Goal: Complete application form

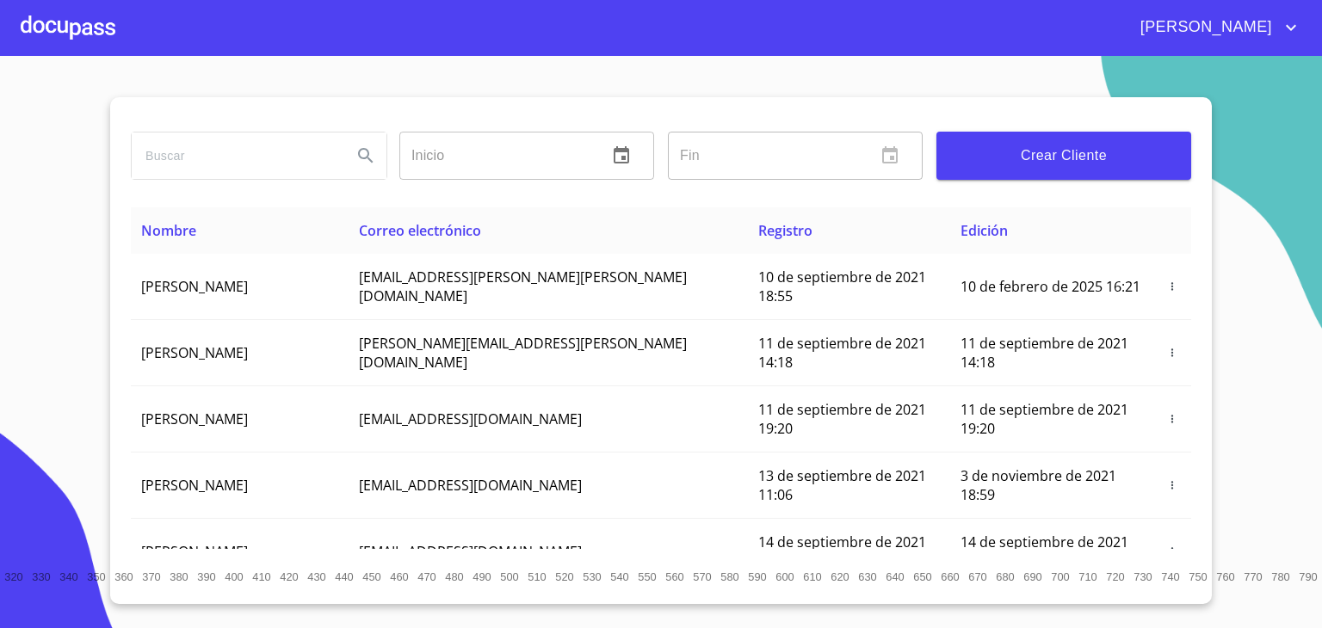
click at [215, 147] on input "search" at bounding box center [235, 156] width 207 height 46
type input "[PERSON_NAME]"
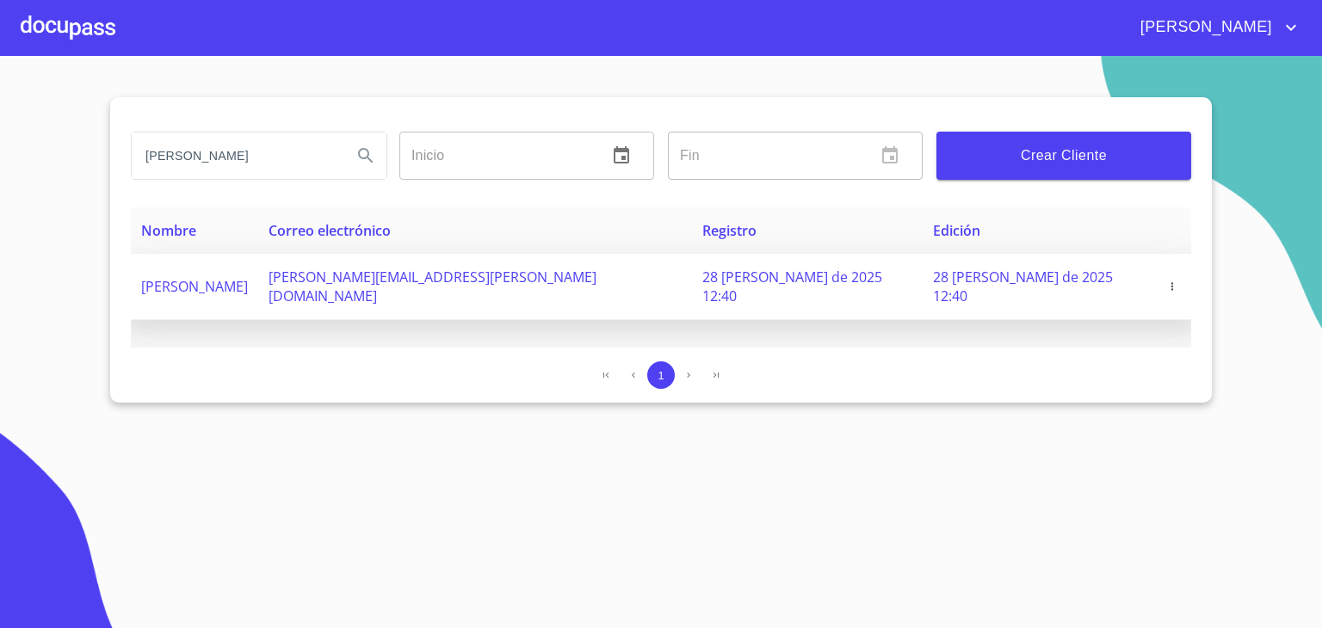
click at [193, 277] on span "[PERSON_NAME]" at bounding box center [194, 286] width 107 height 19
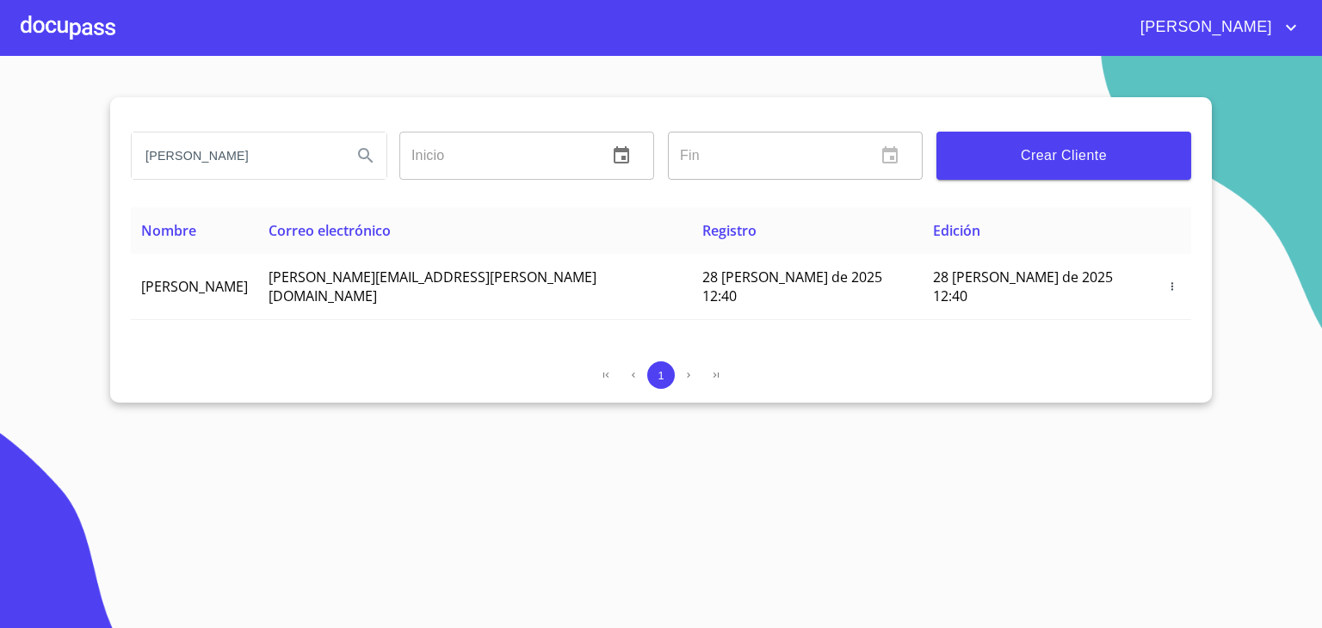
click at [365, 154] on icon "Search" at bounding box center [365, 155] width 21 height 21
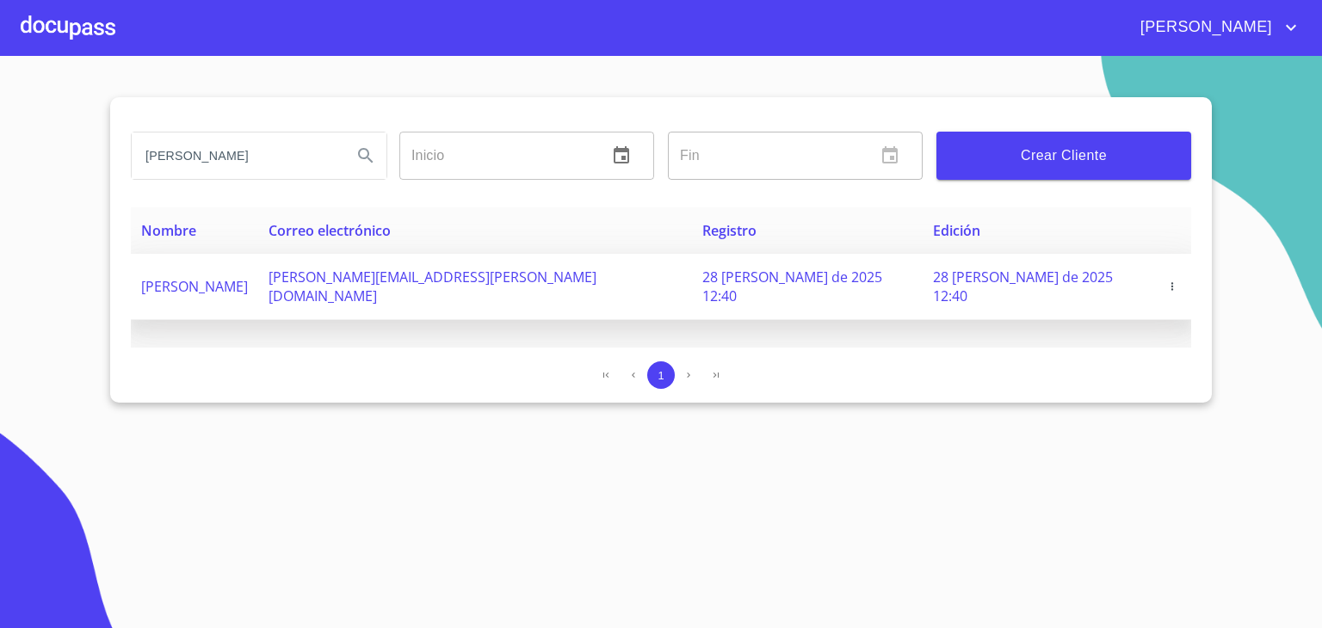
click at [248, 277] on span "[PERSON_NAME]" at bounding box center [194, 286] width 107 height 19
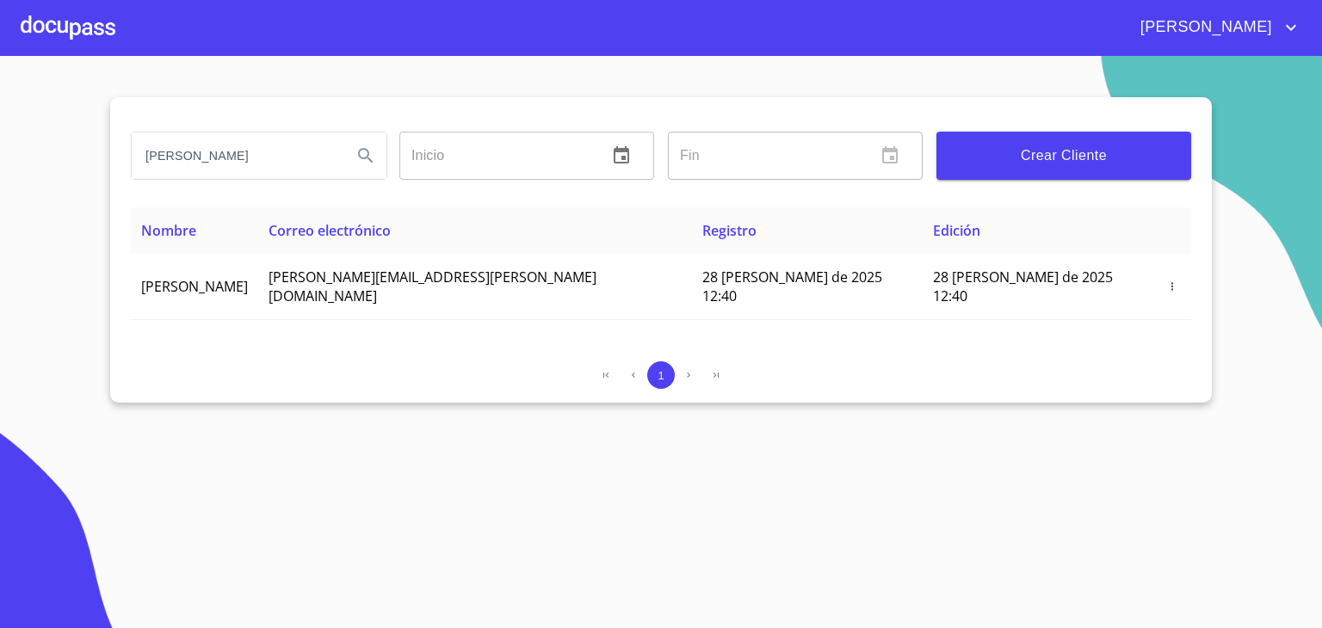
click at [65, 39] on div at bounding box center [68, 27] width 95 height 55
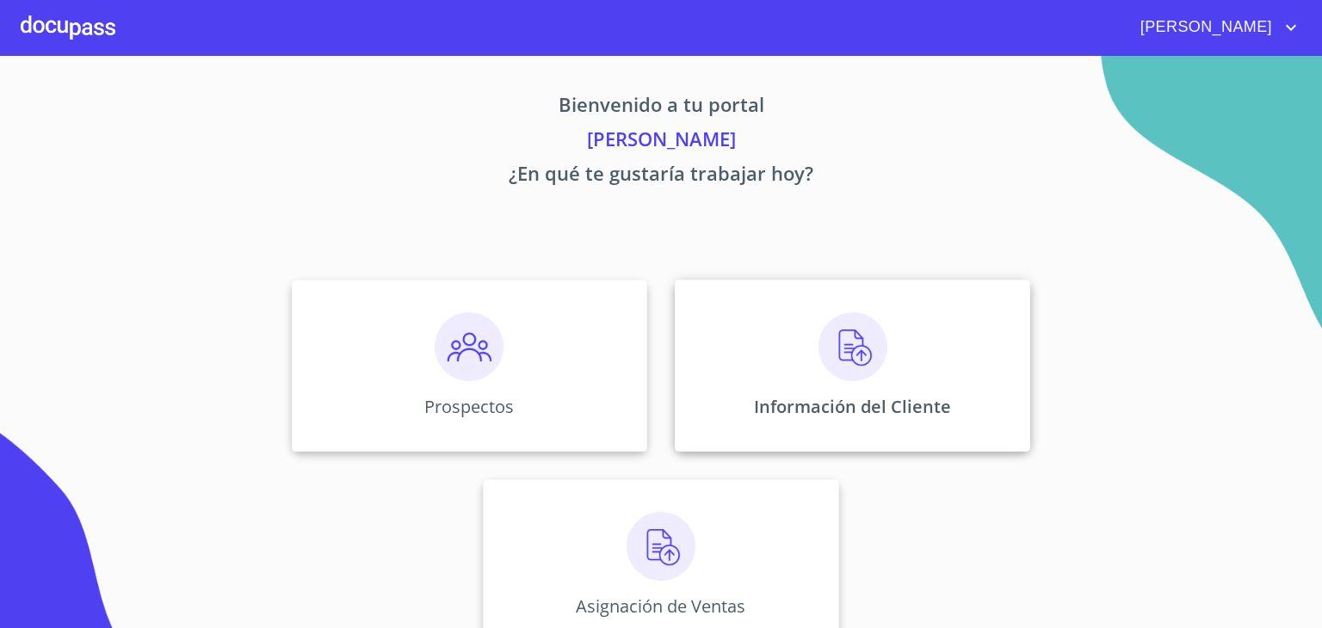
click at [840, 343] on img at bounding box center [852, 346] width 69 height 69
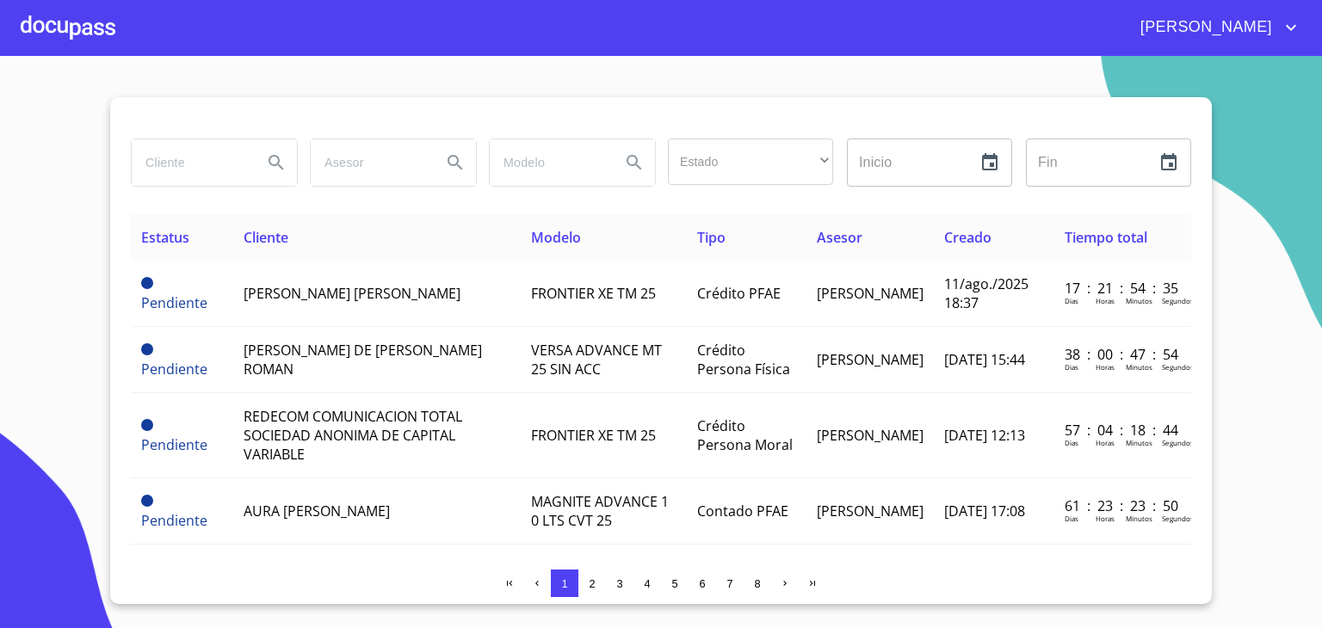
click at [180, 173] on input "search" at bounding box center [190, 162] width 117 height 46
type input "[PERSON_NAME]"
click at [275, 156] on icon "Search" at bounding box center [276, 162] width 15 height 15
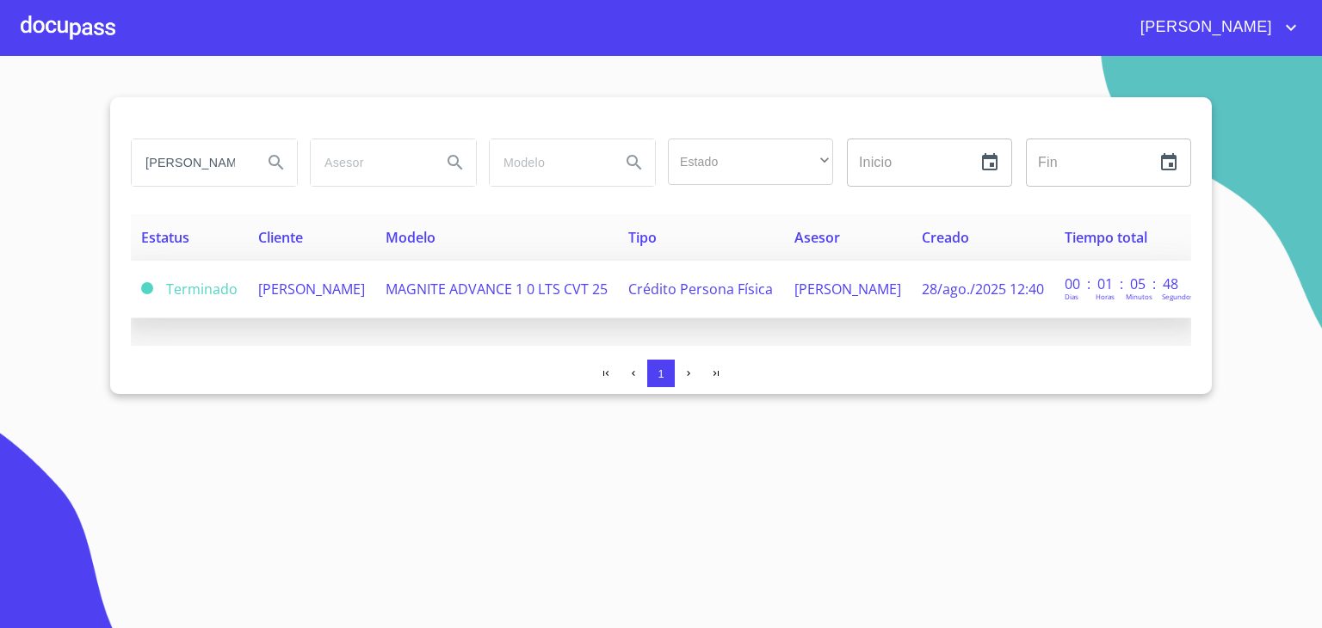
click at [286, 265] on td "[PERSON_NAME]" at bounding box center [311, 290] width 127 height 58
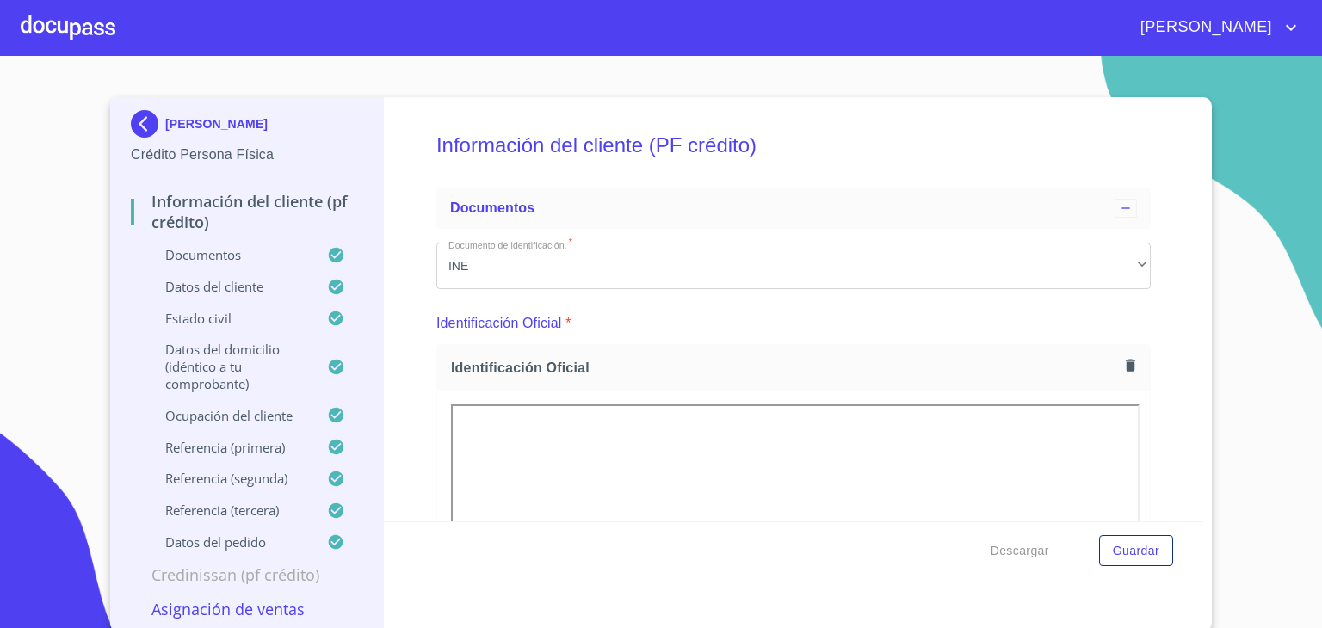
click at [286, 265] on div "Documentos" at bounding box center [247, 262] width 232 height 32
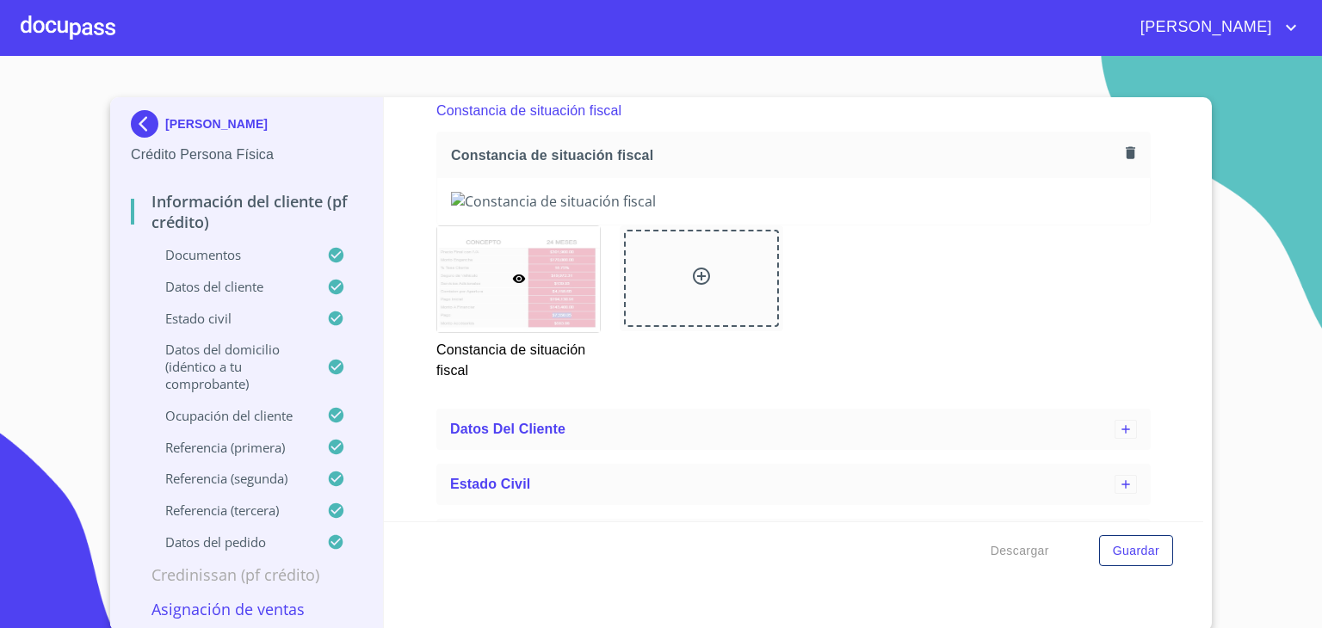
scroll to position [4785, 0]
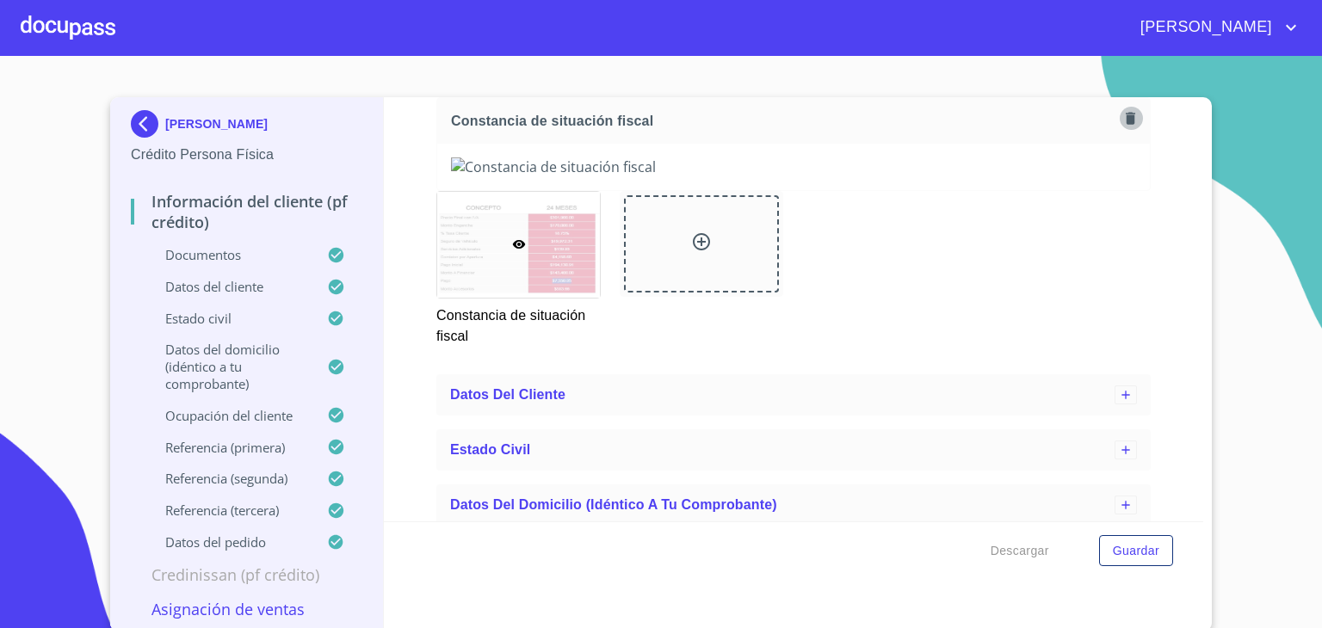
click at [1126, 112] on icon "button" at bounding box center [1130, 118] width 9 height 12
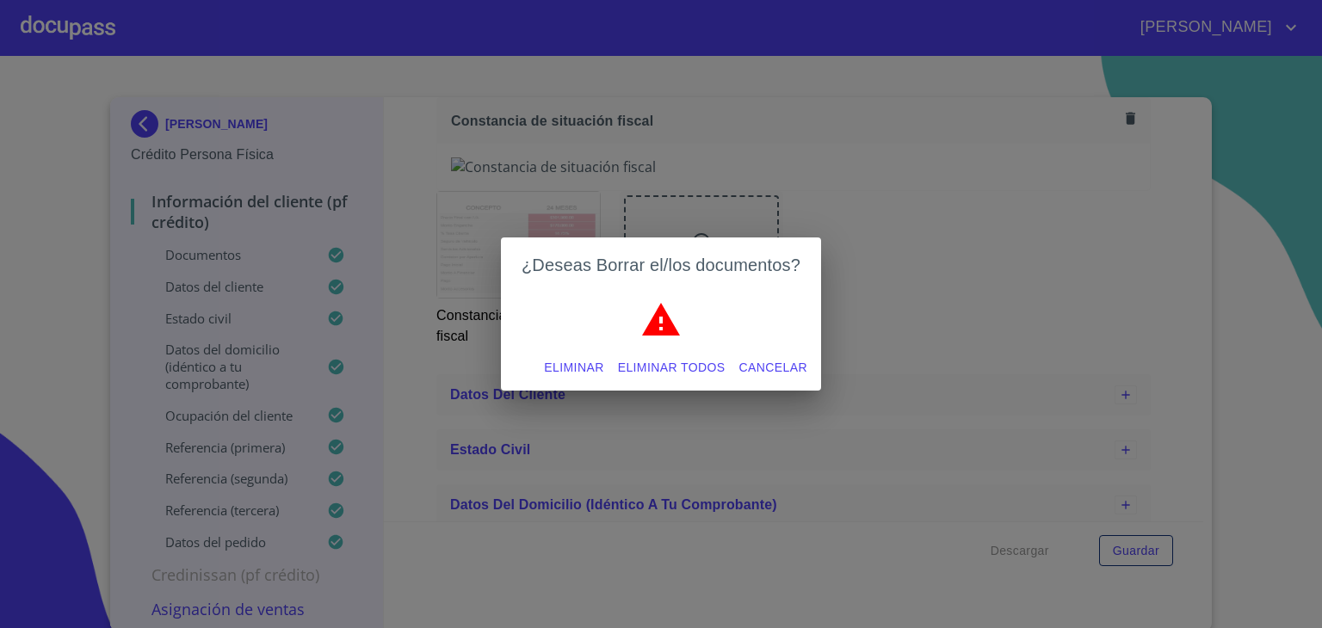
click at [575, 361] on span "Eliminar" at bounding box center [573, 368] width 59 height 22
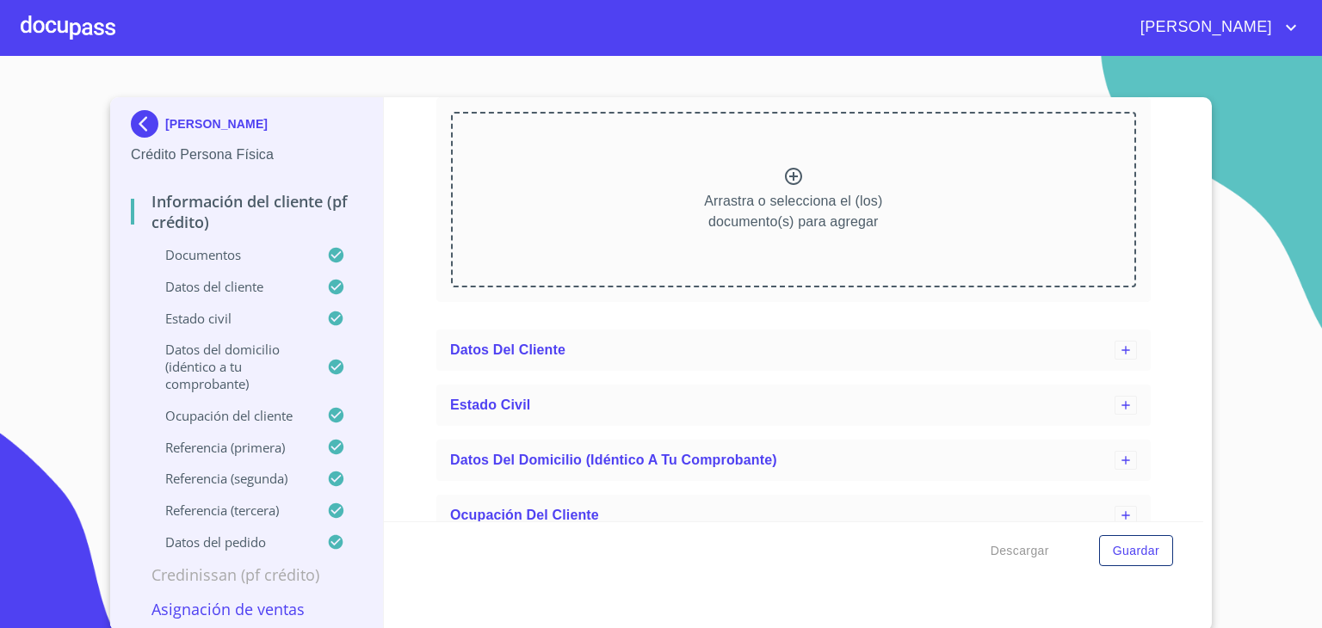
click at [785, 170] on icon at bounding box center [793, 176] width 17 height 17
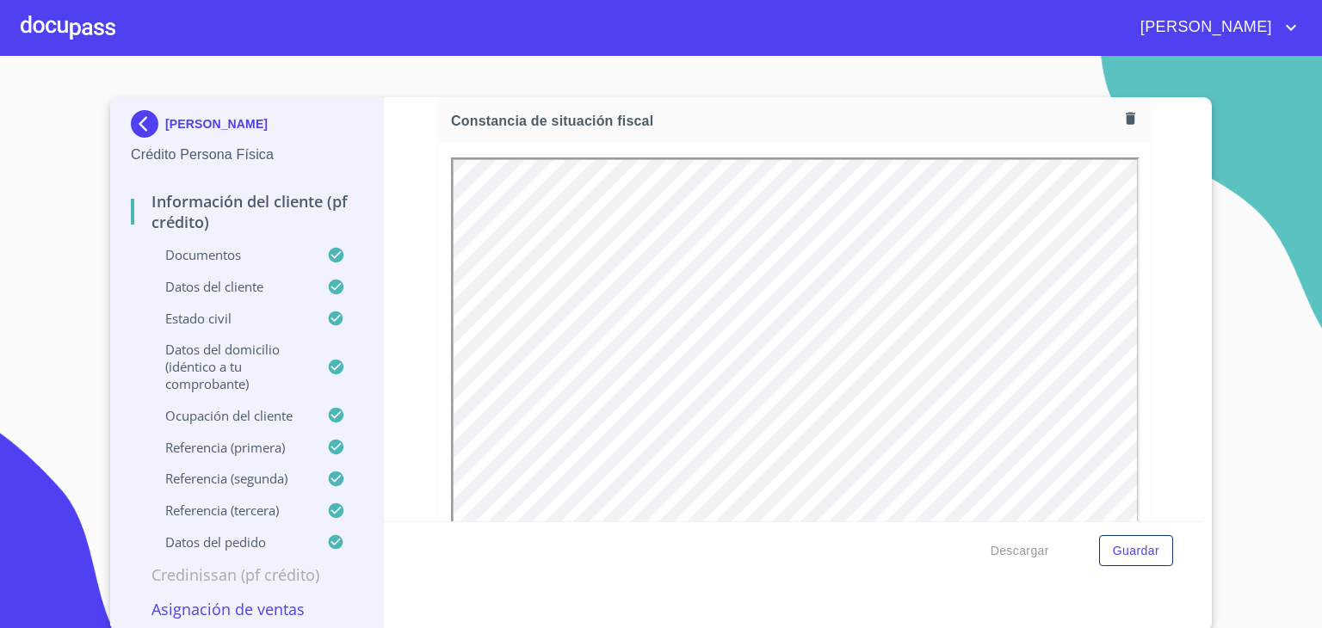
scroll to position [0, 0]
click at [1126, 114] on icon "button" at bounding box center [1130, 118] width 9 height 12
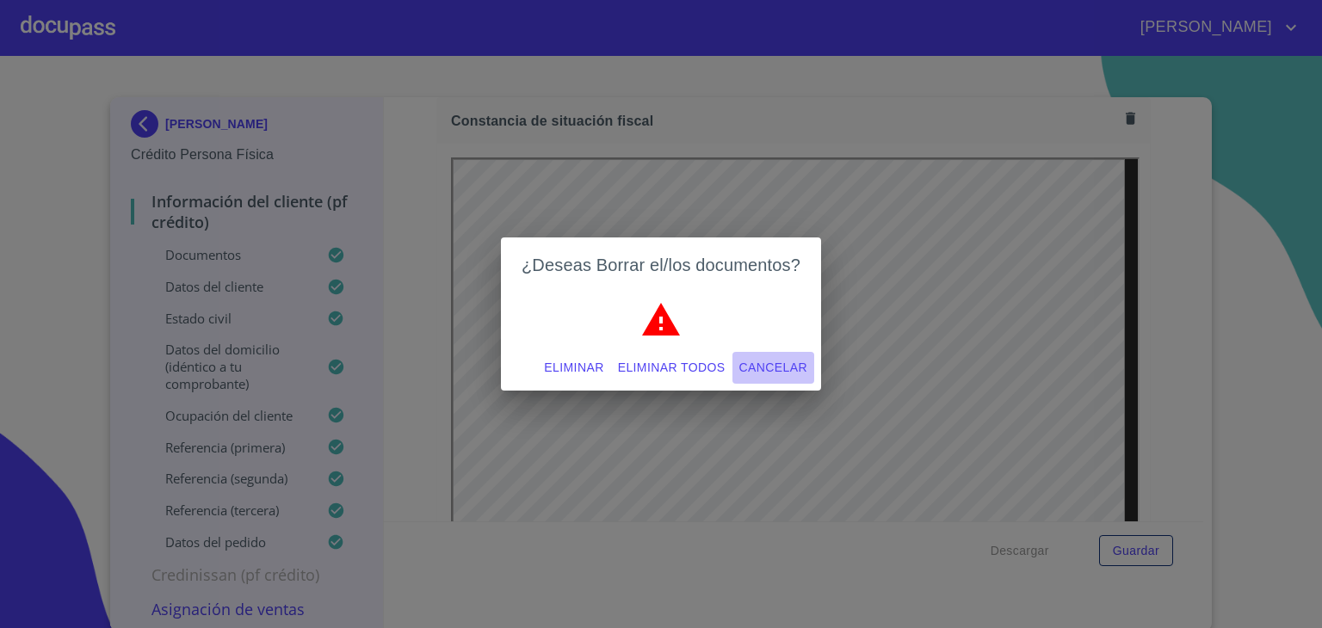
click at [746, 364] on span "Cancelar" at bounding box center [773, 368] width 68 height 22
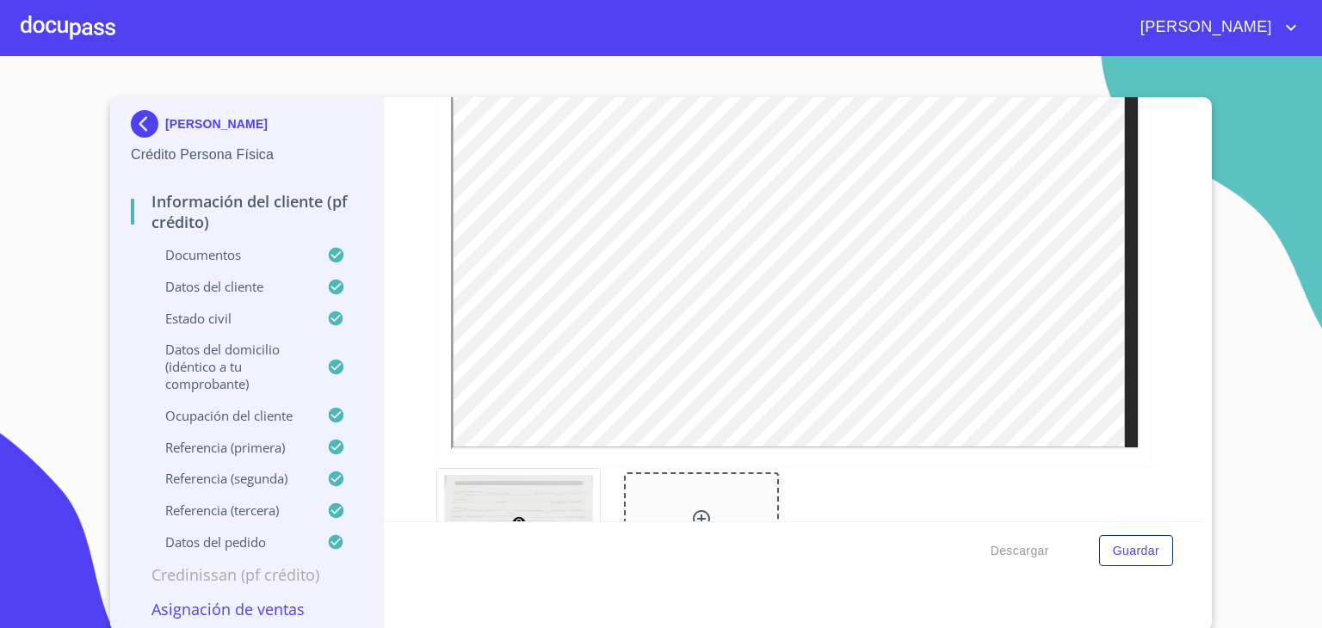
scroll to position [5060, 0]
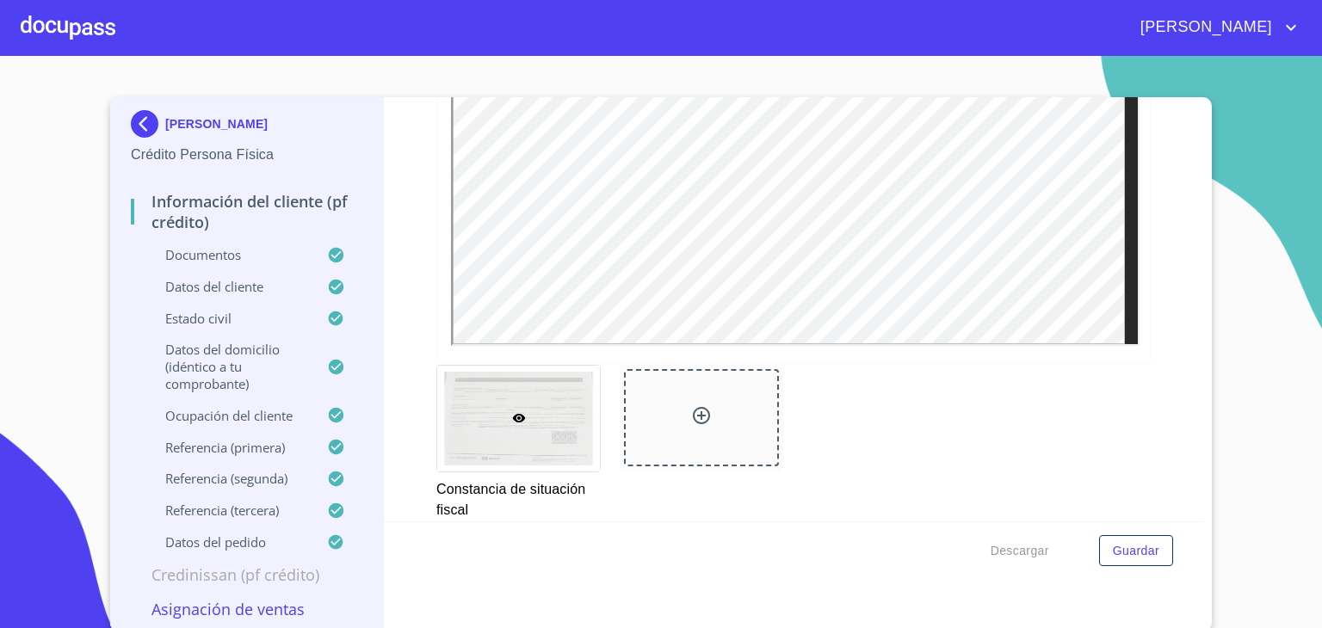
click at [692, 405] on icon at bounding box center [701, 415] width 21 height 21
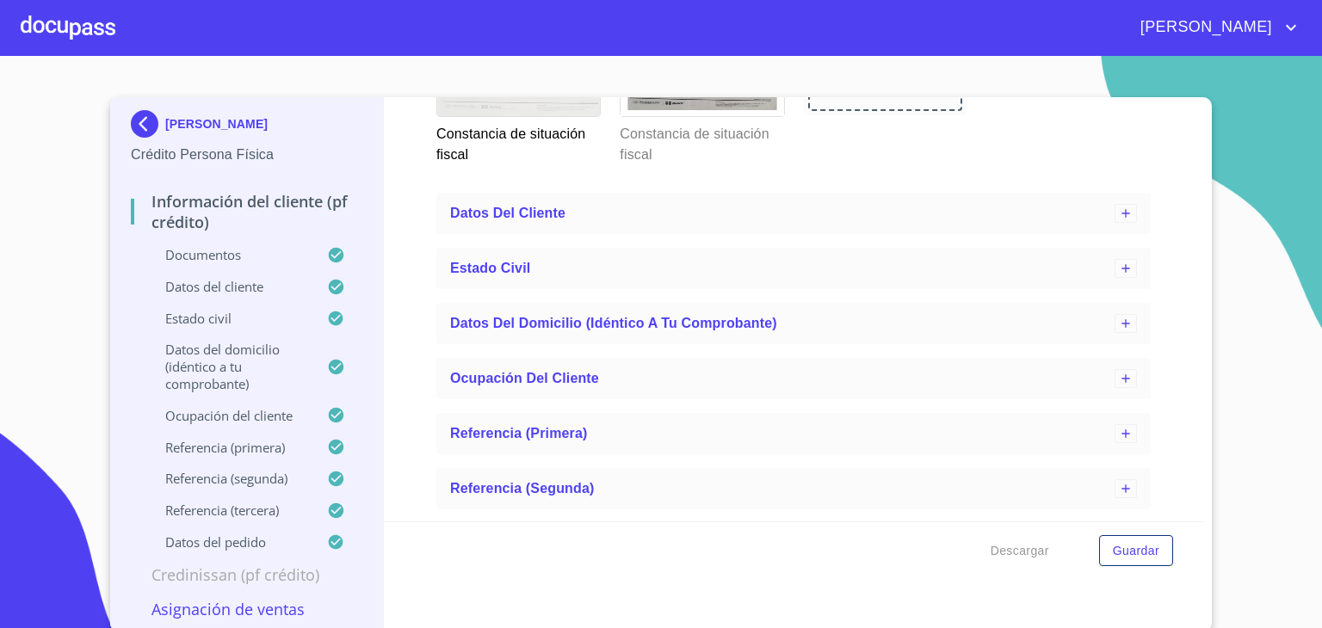
scroll to position [5510, 0]
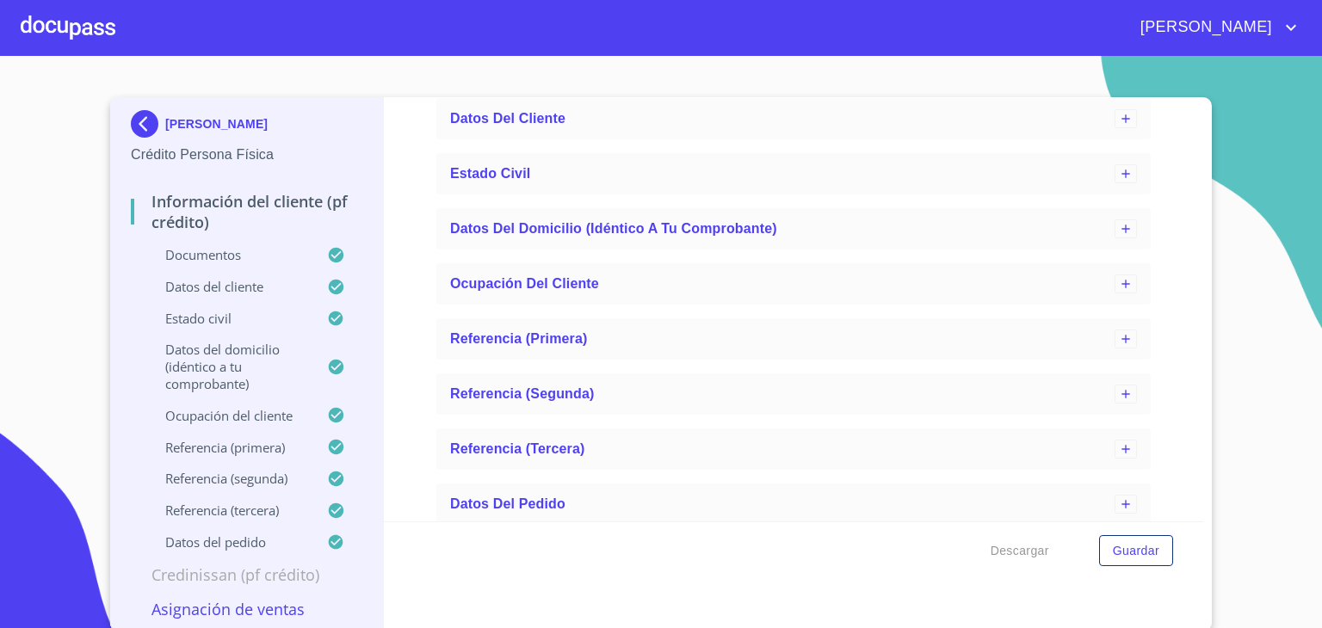
click at [272, 611] on p "Asignación de Ventas" at bounding box center [247, 609] width 232 height 21
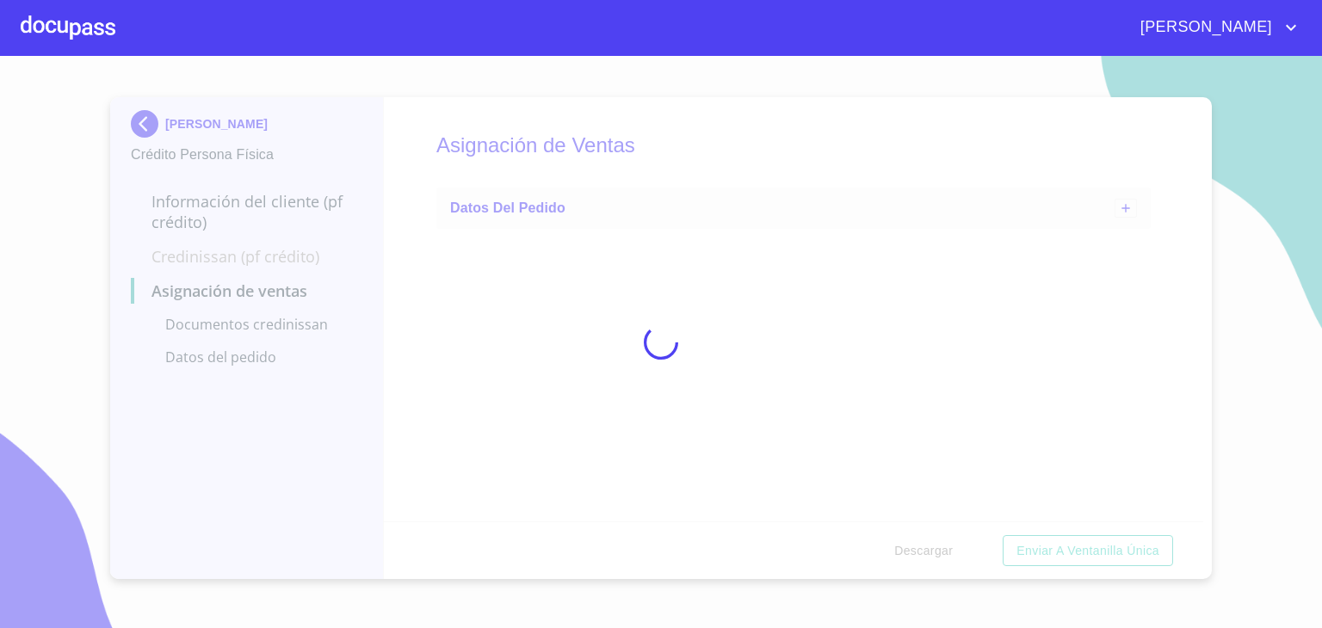
scroll to position [0, 0]
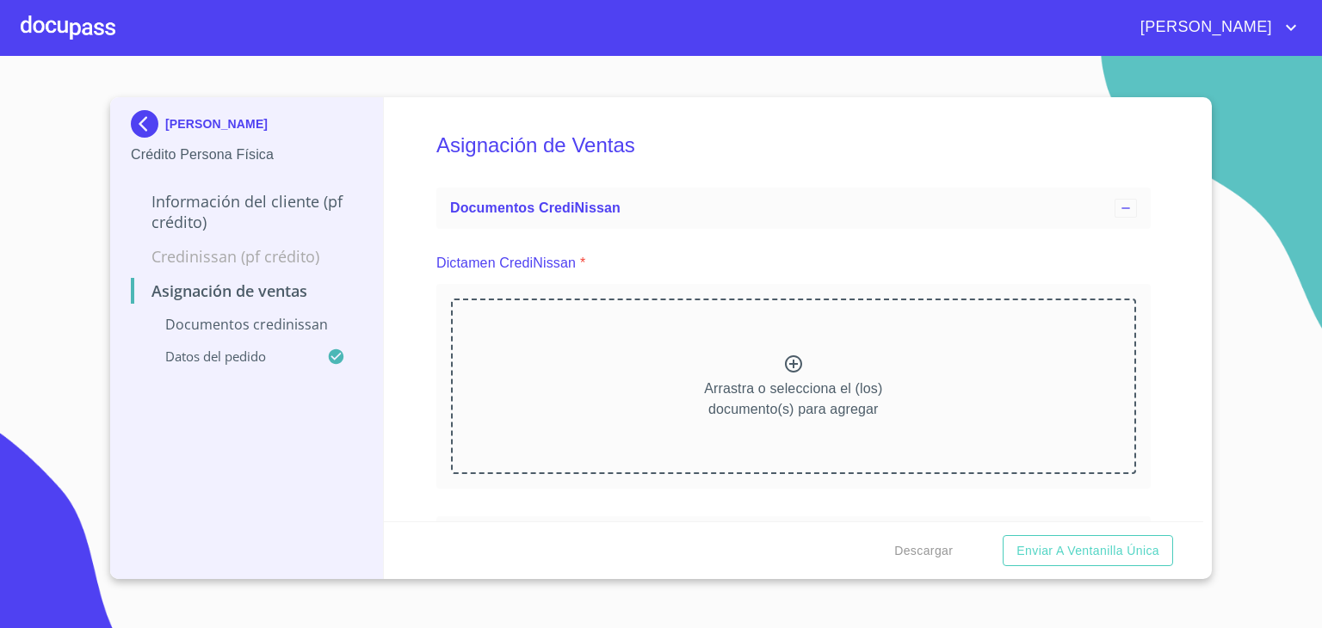
click at [783, 363] on icon at bounding box center [793, 364] width 21 height 21
click at [786, 361] on icon at bounding box center [793, 363] width 17 height 17
click at [790, 368] on icon at bounding box center [793, 364] width 21 height 21
click at [788, 364] on icon at bounding box center [793, 361] width 21 height 21
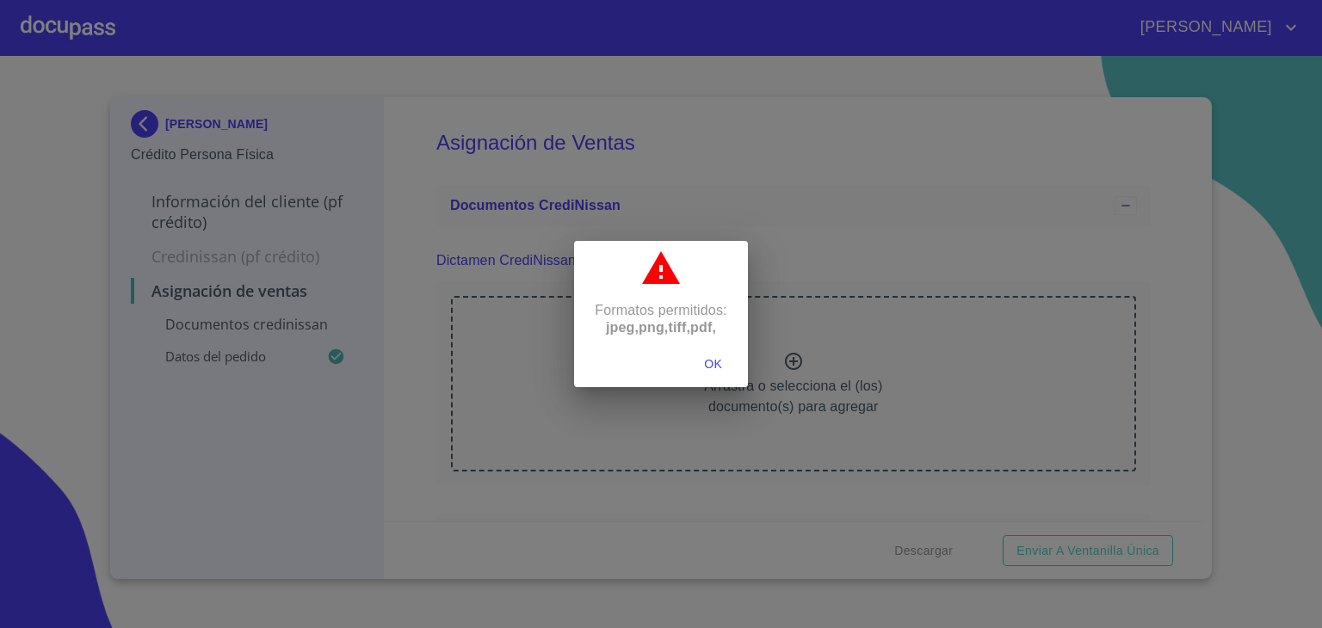
click at [719, 361] on span "OK" at bounding box center [713, 365] width 41 height 22
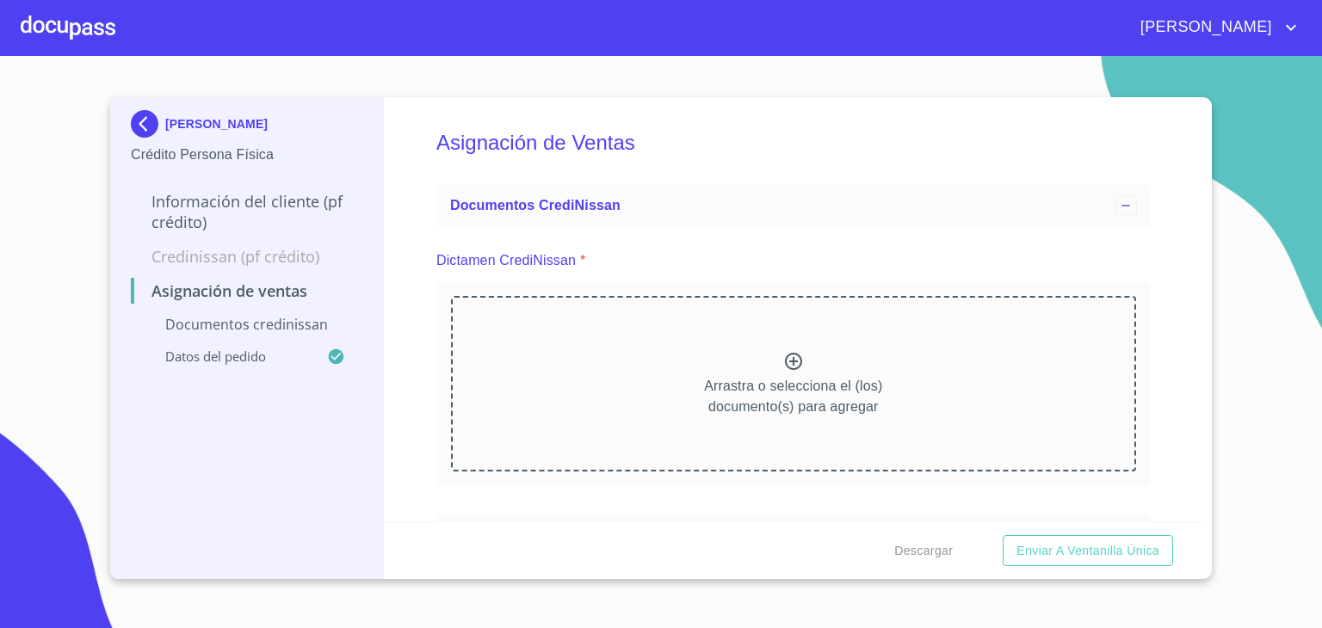
click at [788, 360] on icon at bounding box center [793, 361] width 17 height 17
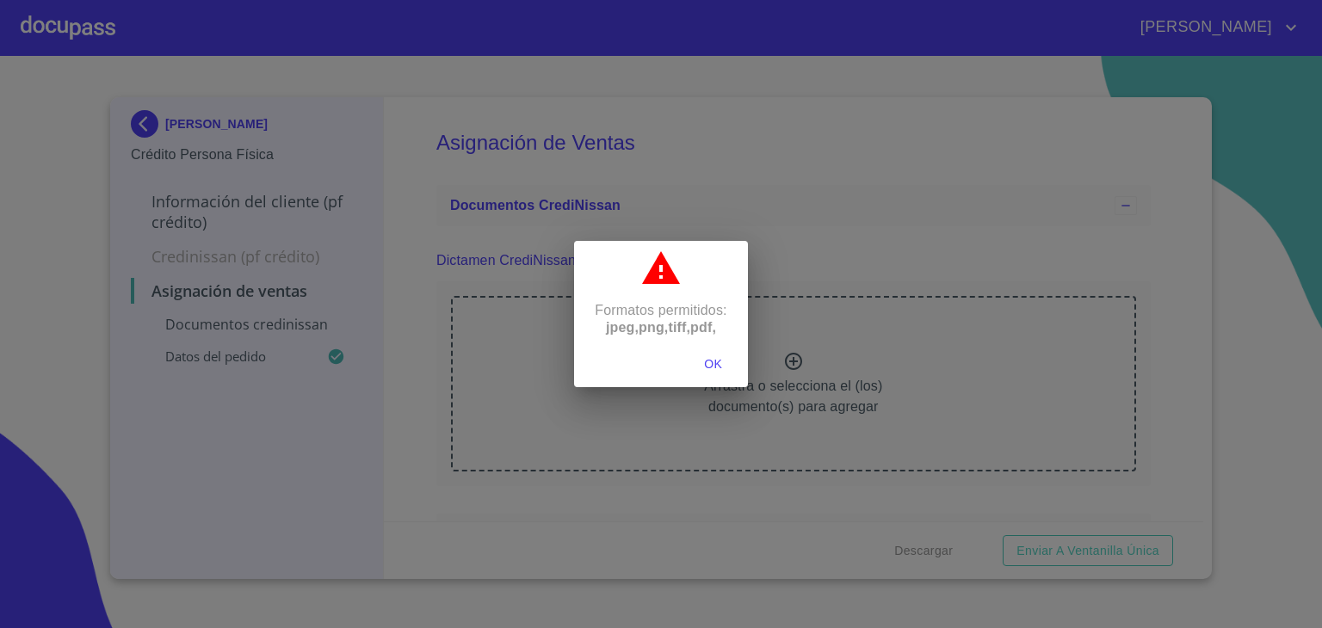
click at [713, 368] on span "OK" at bounding box center [713, 365] width 41 height 22
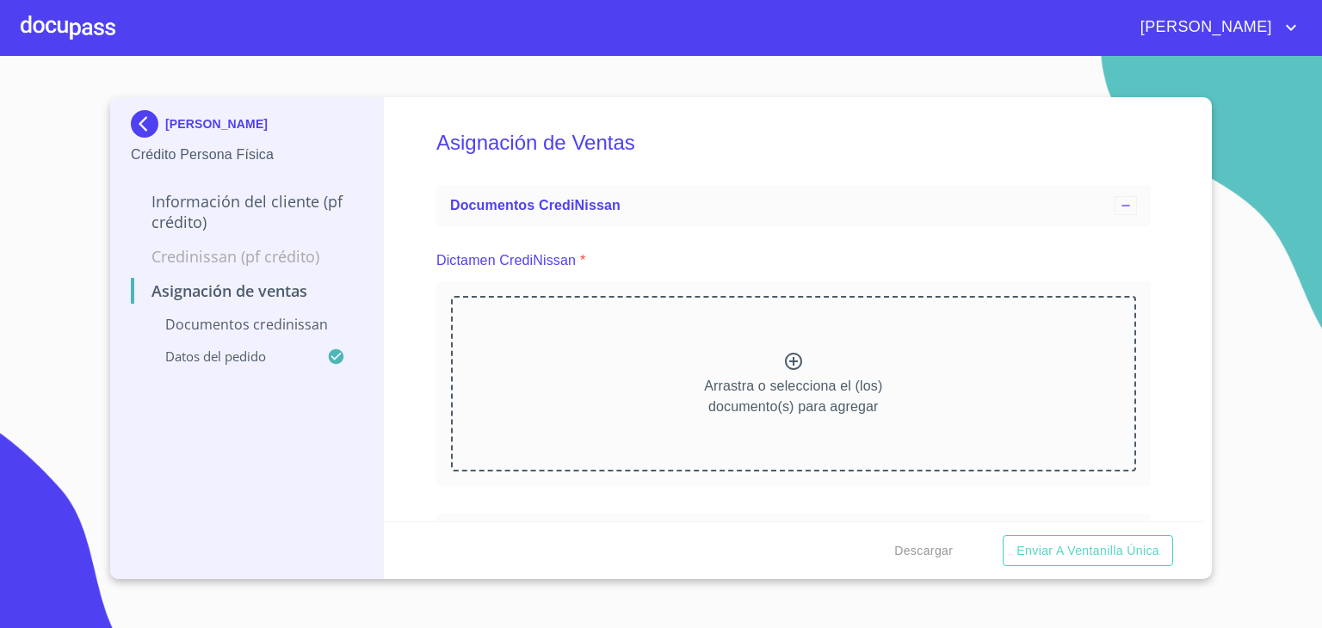
click at [789, 362] on icon at bounding box center [793, 361] width 21 height 21
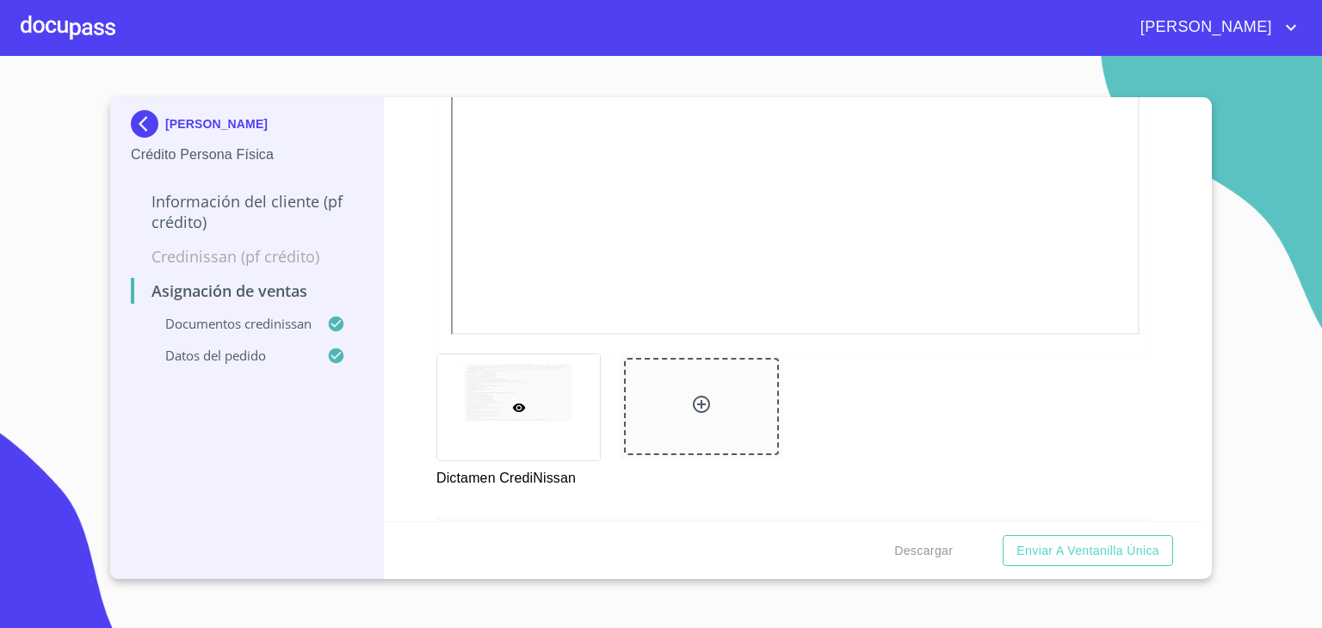
scroll to position [515, 0]
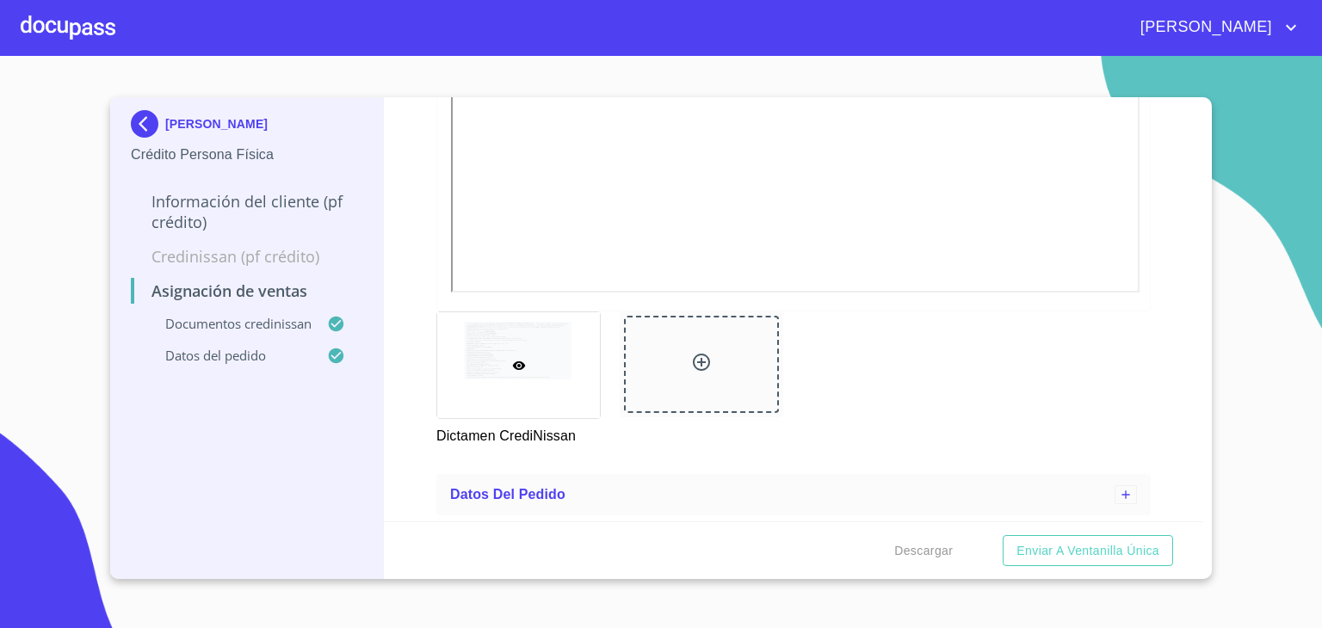
click at [206, 357] on p "Datos del pedido" at bounding box center [229, 355] width 196 height 17
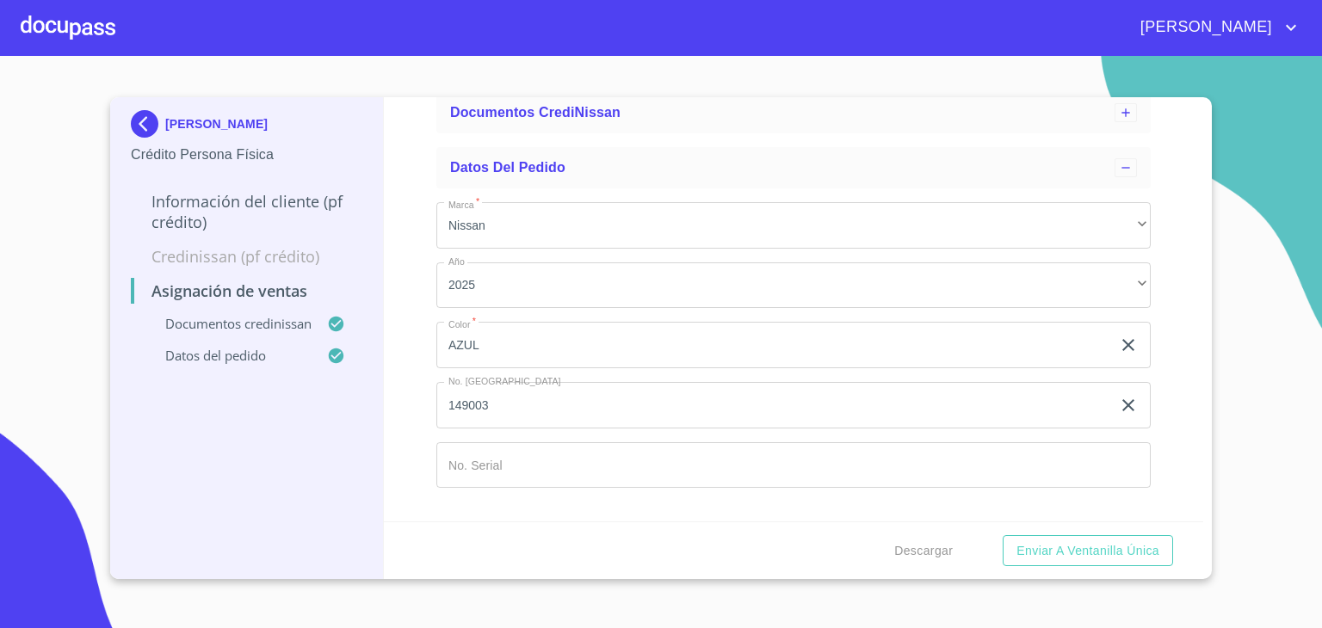
scroll to position [96, 0]
click at [530, 368] on input "Marca   *" at bounding box center [773, 345] width 675 height 46
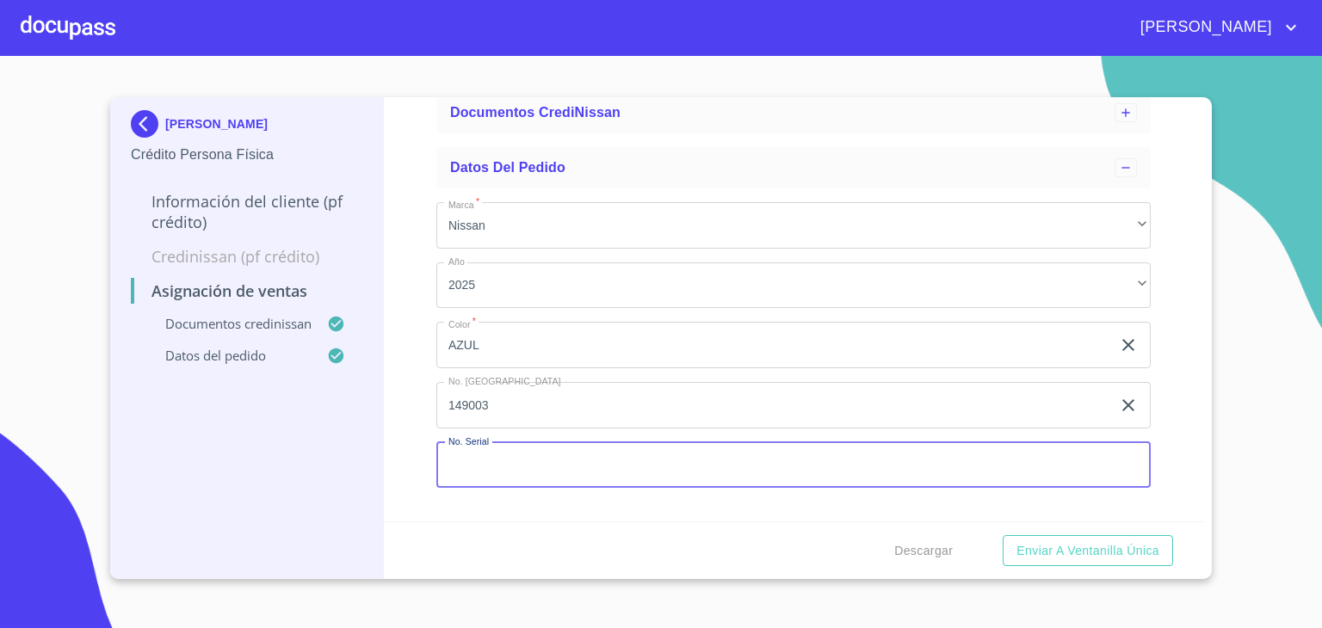
type input "m"
click at [503, 463] on input "MDHBDOFA1SG01" at bounding box center [773, 465] width 675 height 46
click at [565, 461] on input "MDHBD0FA1SG01" at bounding box center [773, 465] width 675 height 46
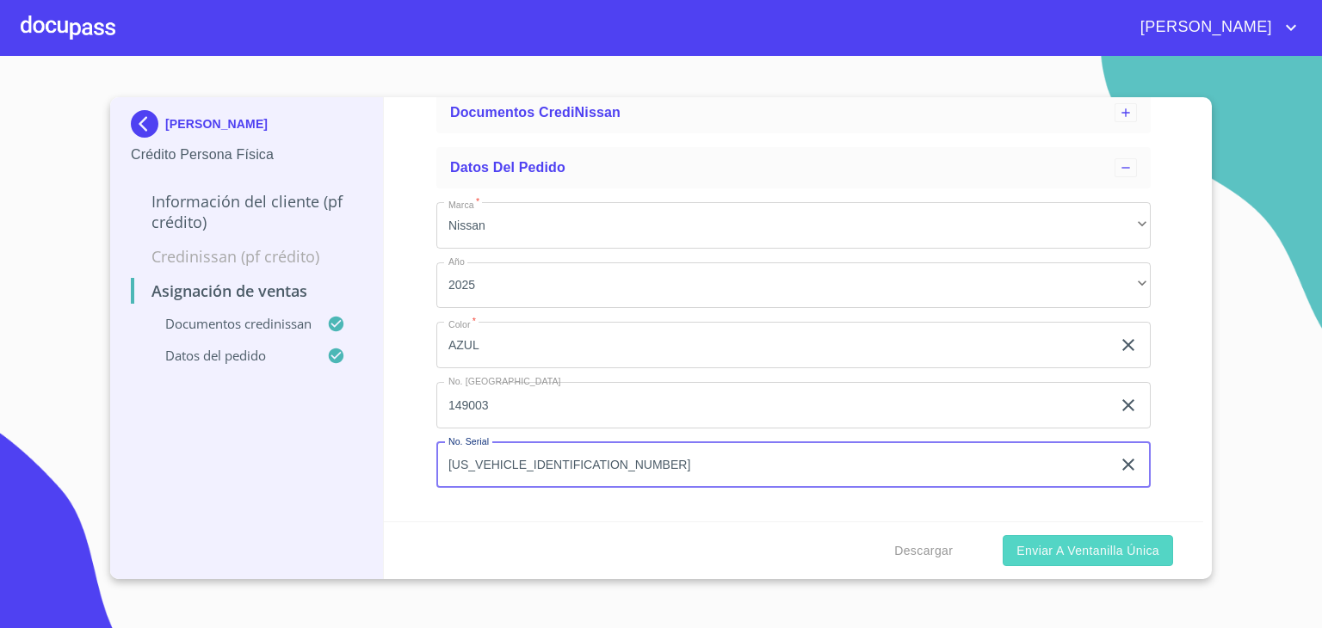
type input "[US_VEHICLE_IDENTIFICATION_NUMBER]"
click at [1044, 555] on span "Enviar a Ventanilla única" at bounding box center [1087, 551] width 143 height 22
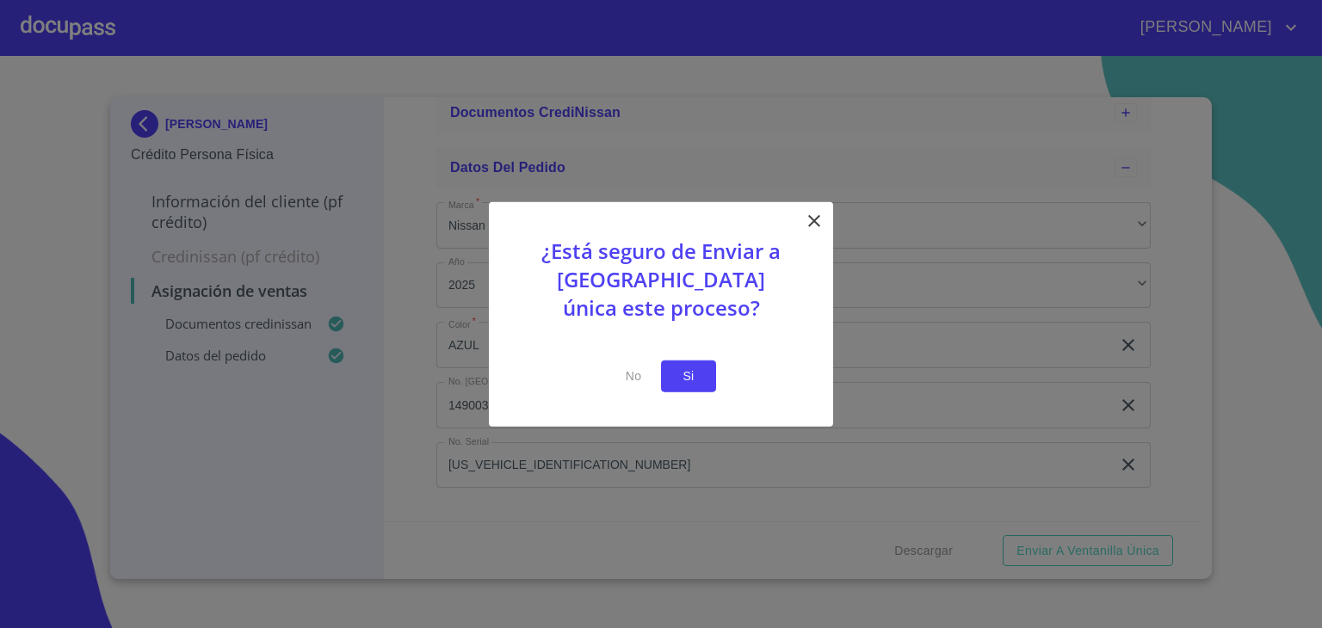
click at [685, 381] on span "Si" at bounding box center [689, 377] width 28 height 22
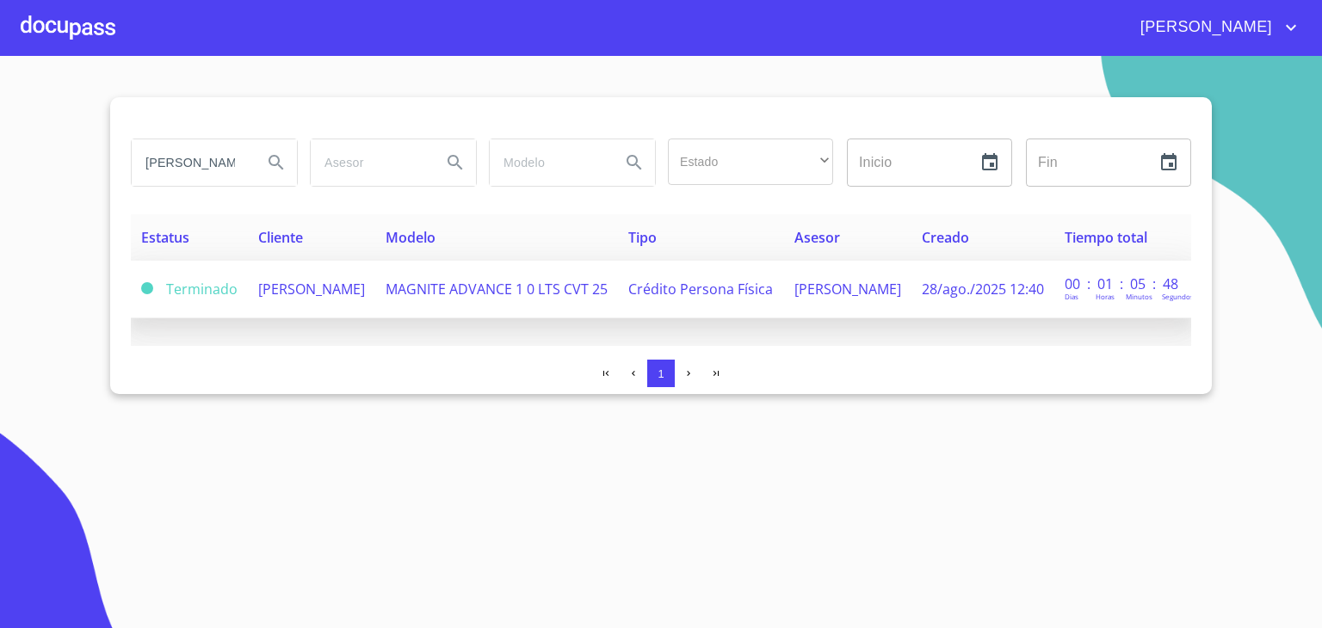
click at [351, 297] on td "[PERSON_NAME]" at bounding box center [311, 290] width 127 height 58
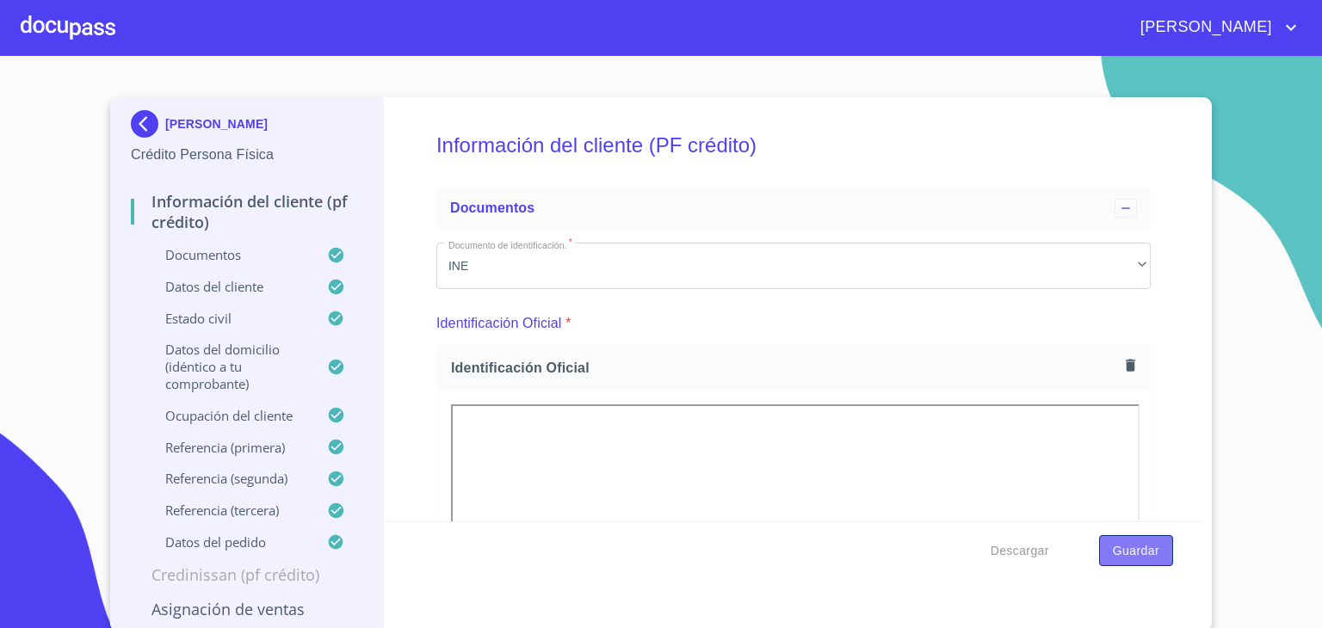
click at [1121, 548] on span "Guardar" at bounding box center [1136, 551] width 46 height 22
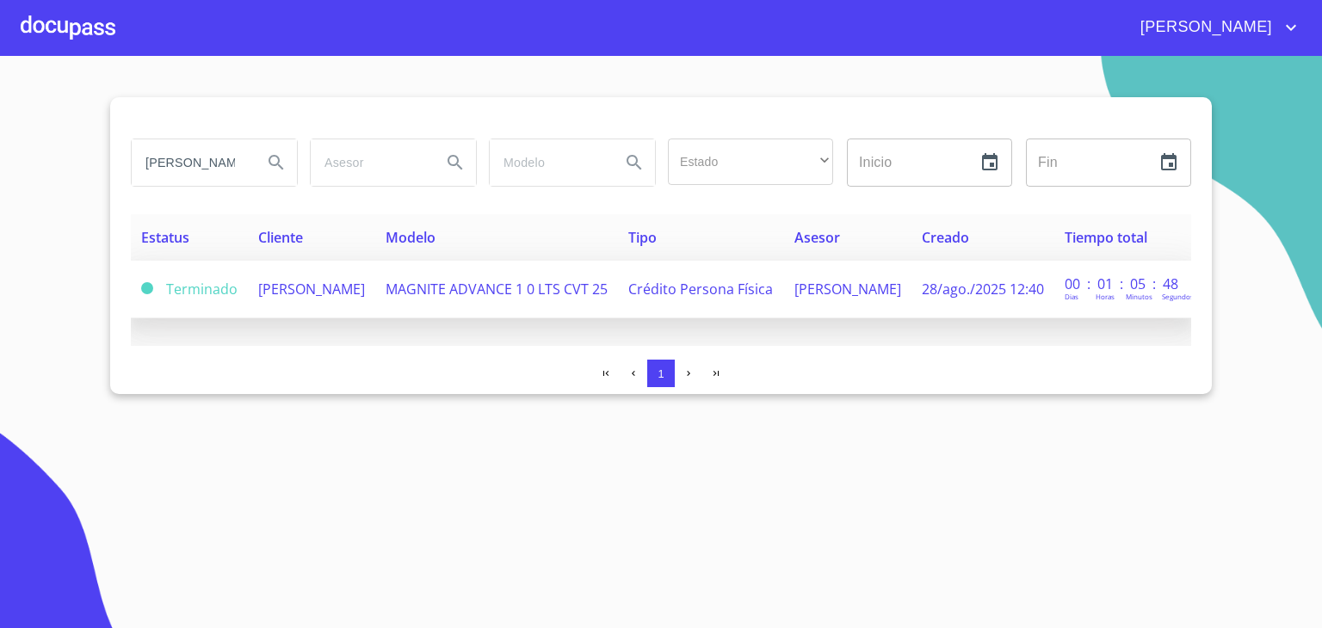
click at [272, 285] on span "[PERSON_NAME]" at bounding box center [311, 289] width 107 height 19
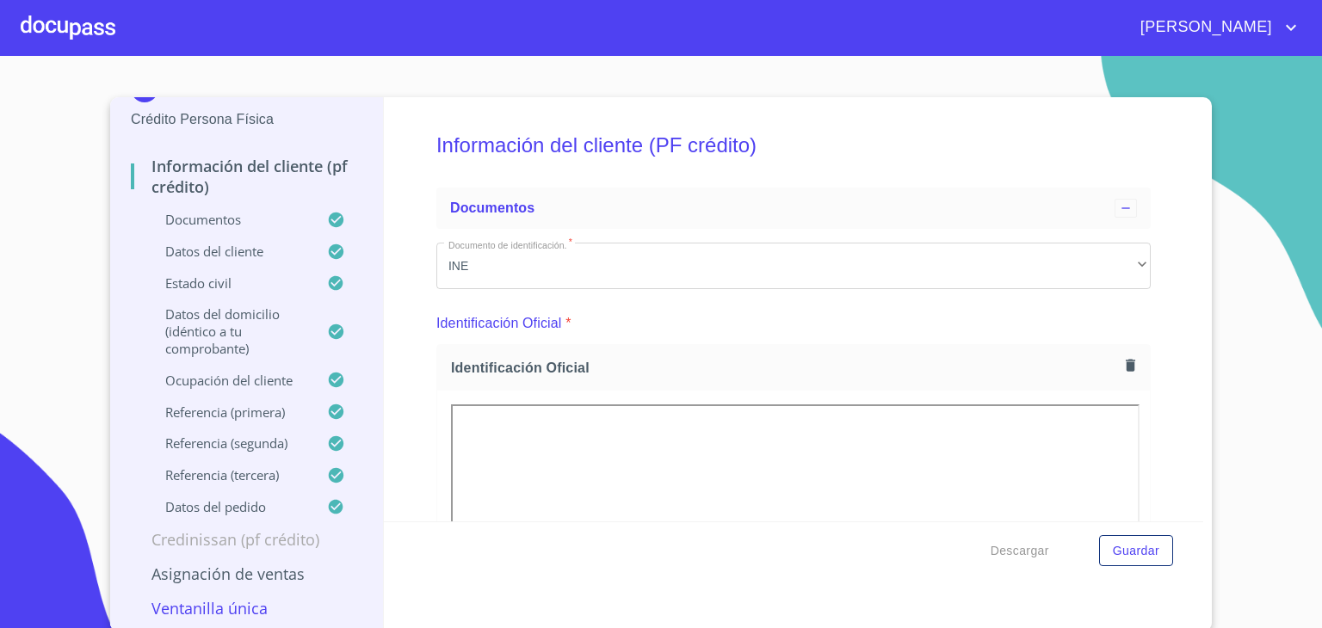
click at [217, 607] on p "Ventanilla única" at bounding box center [247, 608] width 232 height 21
click at [232, 565] on p "Asignación de Ventas" at bounding box center [247, 574] width 232 height 21
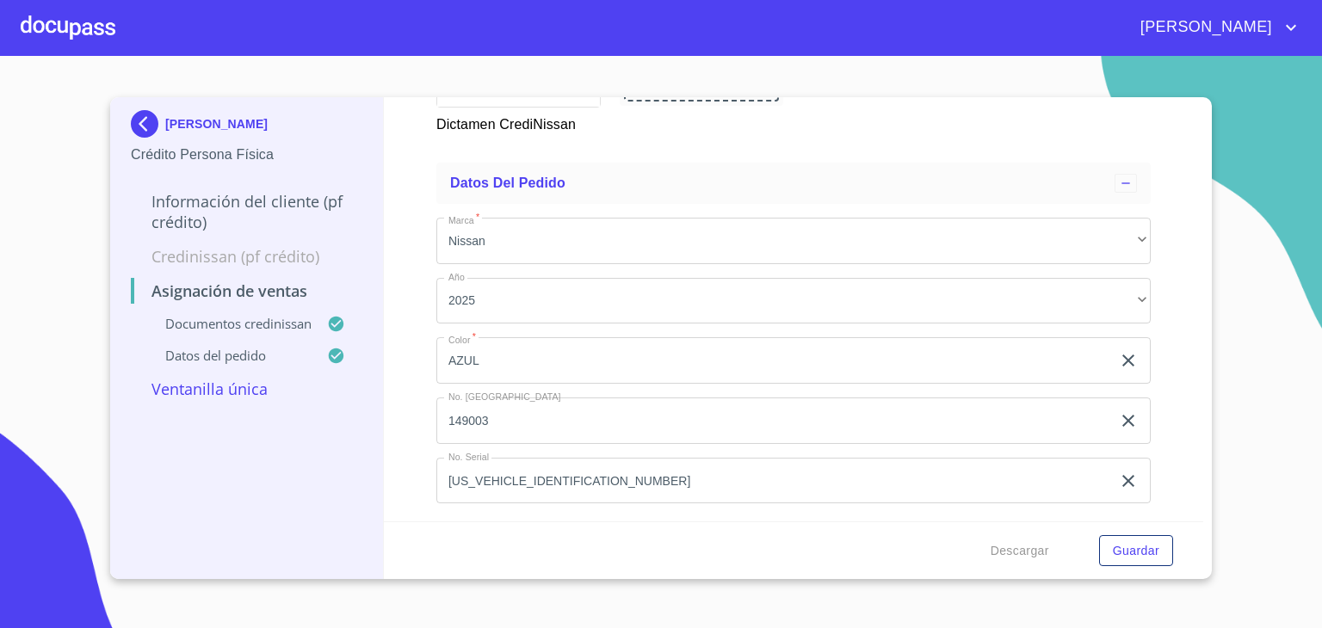
scroll to position [828, 0]
click at [1139, 547] on span "Guardar" at bounding box center [1136, 551] width 46 height 22
